Goal: Ask a question: Seek information or help from site administrators or community

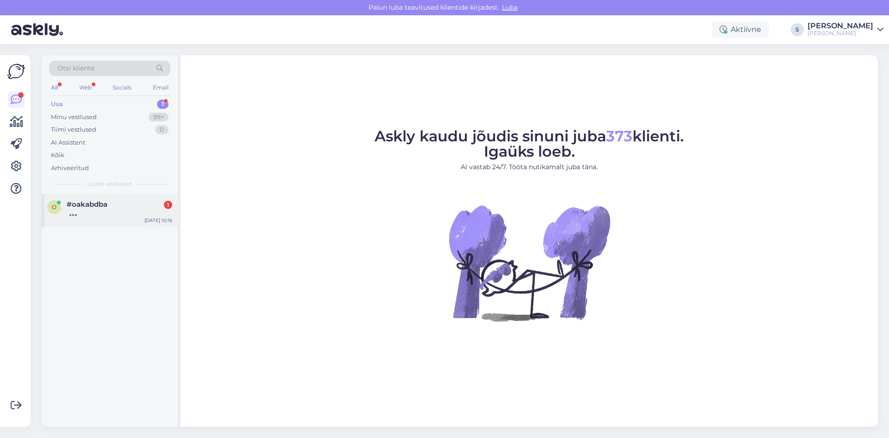
click at [98, 200] on span "#oakabdba" at bounding box center [87, 204] width 41 height 8
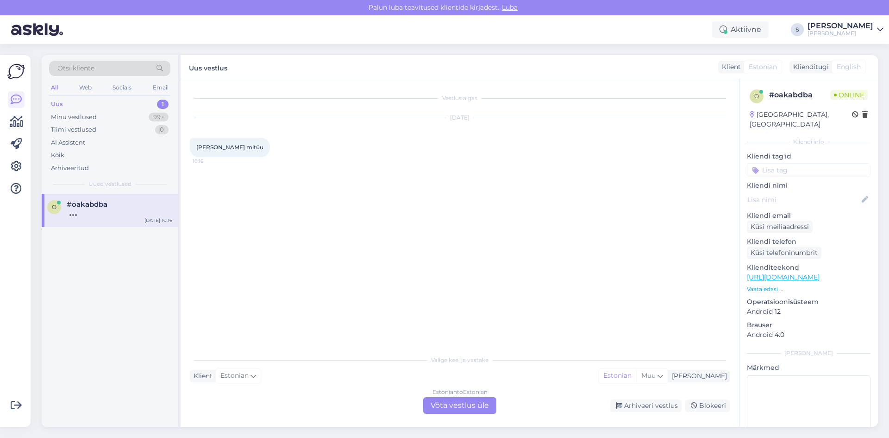
click at [820, 273] on link "https://kamee.ee/toode/g179_19_165-sormus-kuld/?attribute_pa_pikkus-suurus=155&…" at bounding box center [783, 277] width 73 height 8
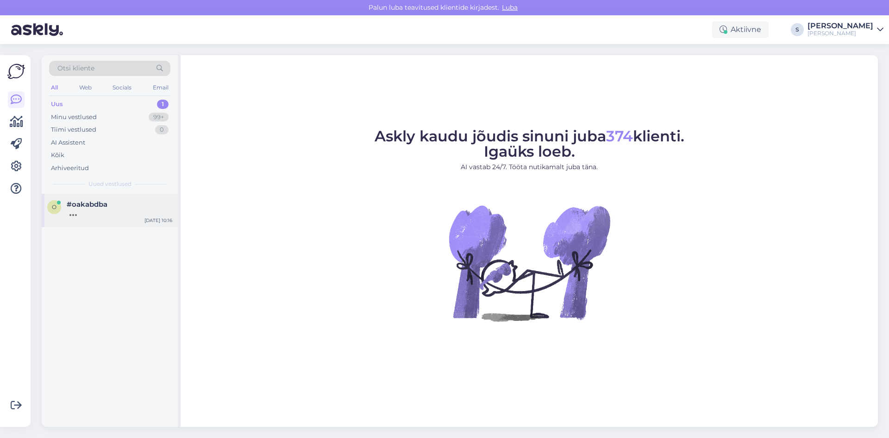
click at [88, 206] on span "#oakabdba" at bounding box center [87, 204] width 41 height 8
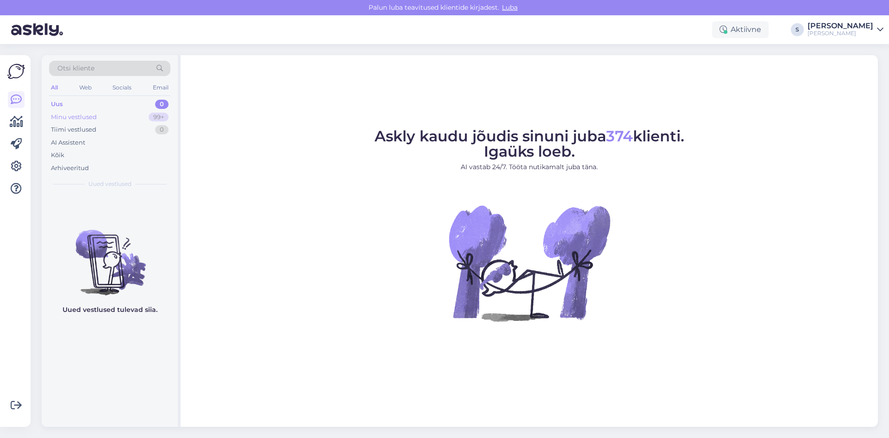
drag, startPoint x: 81, startPoint y: 117, endPoint x: 101, endPoint y: 119, distance: 20.9
click at [81, 116] on div "Minu vestlused" at bounding box center [74, 117] width 46 height 9
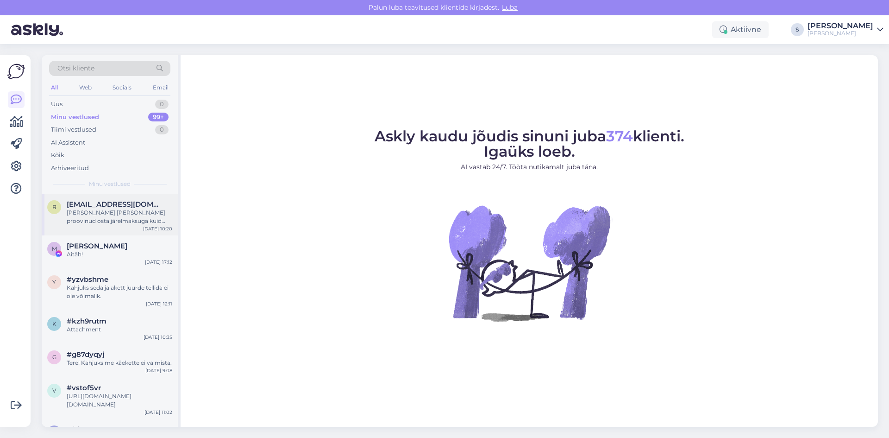
click at [125, 218] on div "Olen mitu korda proovinud osta järelmaksuga kuid alati on keeldutud. Miks?" at bounding box center [120, 216] width 106 height 17
